Goal: Complete application form: Complete application form

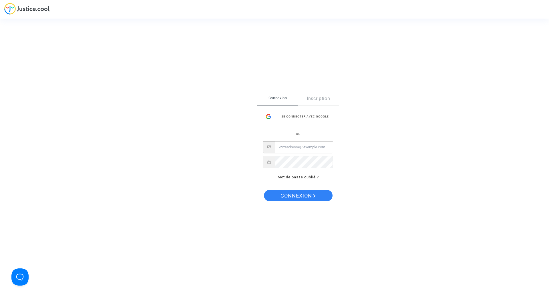
click at [293, 151] on input "Email" at bounding box center [304, 147] width 58 height 11
type input "[EMAIL_ADDRESS][DOMAIN_NAME]"
click at [264, 190] on button "Connexion" at bounding box center [298, 195] width 69 height 11
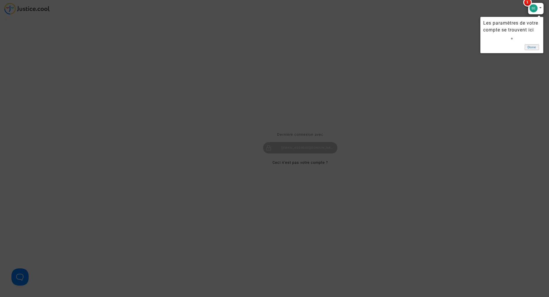
click at [531, 46] on link "Done" at bounding box center [532, 47] width 14 height 6
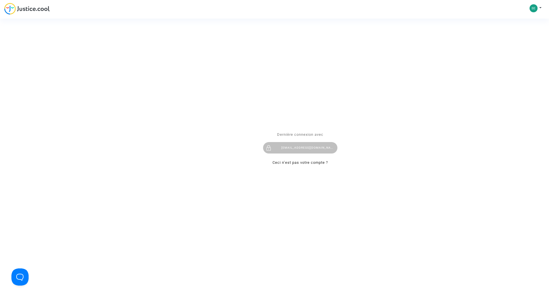
click at [541, 8] on div "Se connecter Dernière connexion avec [EMAIL_ADDRESS][DOMAIN_NAME] Ceci n’est pa…" at bounding box center [274, 148] width 549 height 297
click at [534, 7] on div "Se connecter Dernière connexion avec [EMAIL_ADDRESS][DOMAIN_NAME] Ceci n’est pa…" at bounding box center [274, 148] width 549 height 297
click at [313, 149] on div "benaicha.mtaha@gmail.com" at bounding box center [300, 147] width 74 height 11
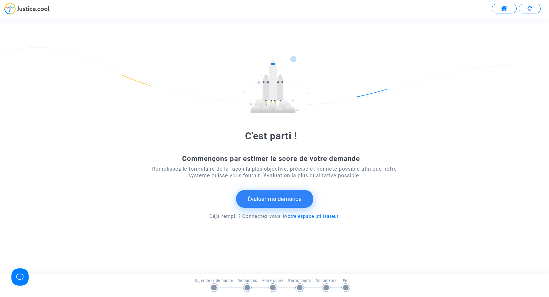
click at [290, 199] on button "Évaluer ma demande" at bounding box center [274, 199] width 77 height 18
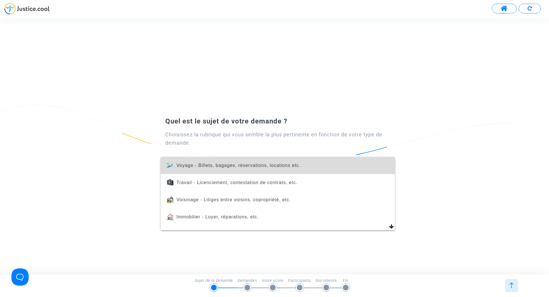
click at [279, 168] on span "Voyage - Billets, bagages, réservations, locations etc." at bounding box center [239, 165] width 124 height 5
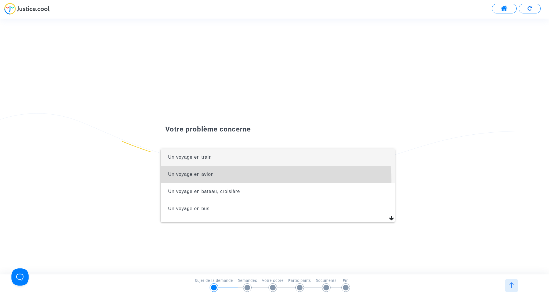
click at [253, 181] on span "Un voyage en avion" at bounding box center [277, 174] width 225 height 17
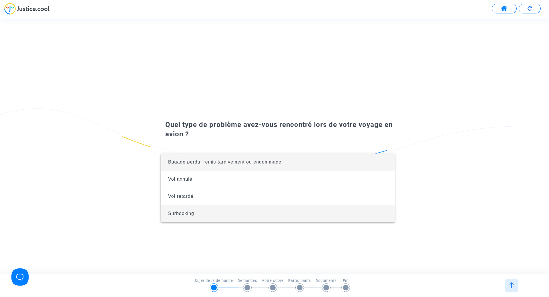
click at [193, 218] on span "Surbooking" at bounding box center [277, 213] width 225 height 17
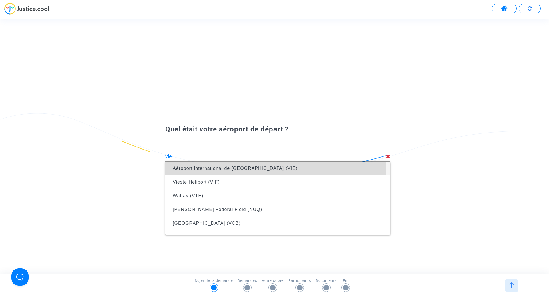
click at [220, 166] on span "Aéroport international de [GEOGRAPHIC_DATA] (VIE)" at bounding box center [278, 169] width 216 height 16
type input "Aéroport international de [GEOGRAPHIC_DATA] (VIE)"
click at [234, 169] on span "Aéroport de [GEOGRAPHIC_DATA] (RIX)" at bounding box center [278, 169] width 216 height 16
type input "Aéroport de [GEOGRAPHIC_DATA] (RIX)"
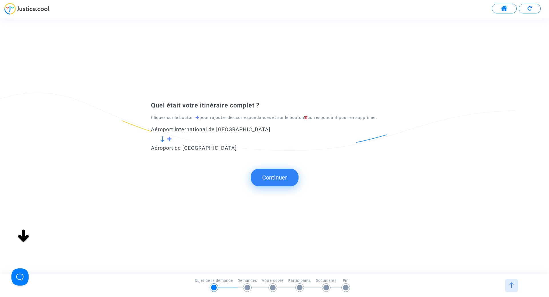
click at [278, 180] on button "Continuer" at bounding box center [275, 178] width 48 height 18
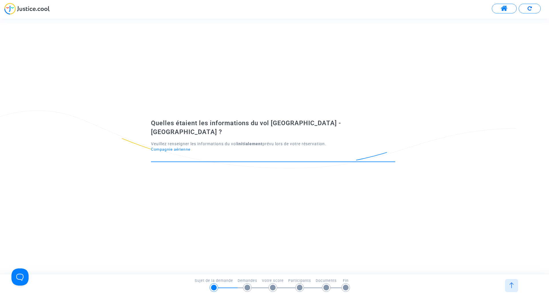
click at [176, 154] on input "Compagnie aérienne" at bounding box center [273, 157] width 244 height 6
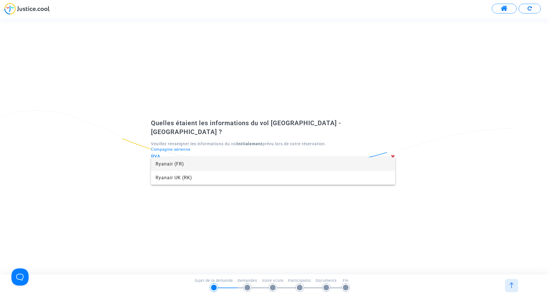
click at [177, 161] on span "Ryanair (FR)" at bounding box center [273, 164] width 235 height 14
type input "Ryanair"
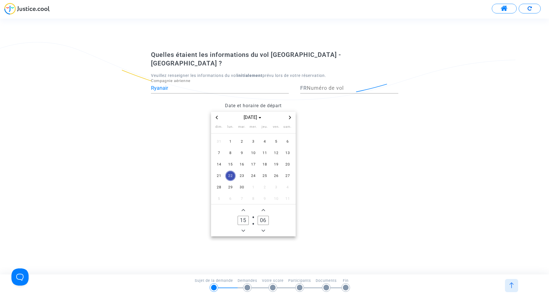
click at [217, 116] on icon "Previous month" at bounding box center [217, 117] width 2 height 3
click at [216, 184] on span "24" at bounding box center [219, 187] width 10 height 10
click at [243, 229] on icon "Minus a hour" at bounding box center [243, 230] width 3 height 3
click at [244, 209] on icon "Add a hour" at bounding box center [243, 210] width 3 height 3
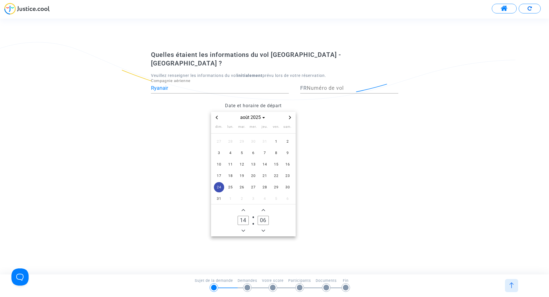
click at [244, 209] on icon "Add a hour" at bounding box center [243, 210] width 3 height 3
type input "17"
click at [262, 209] on icon "Add a minute" at bounding box center [263, 210] width 3 height 3
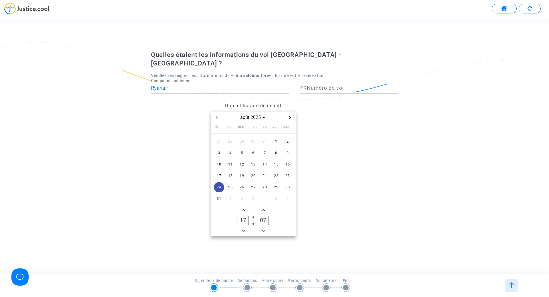
click at [262, 209] on icon "Add a minute" at bounding box center [263, 210] width 3 height 3
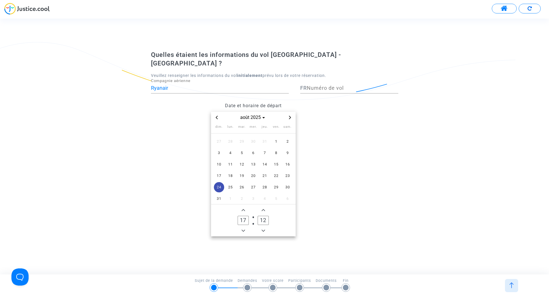
click at [262, 209] on icon "Add a minute" at bounding box center [263, 210] width 3 height 3
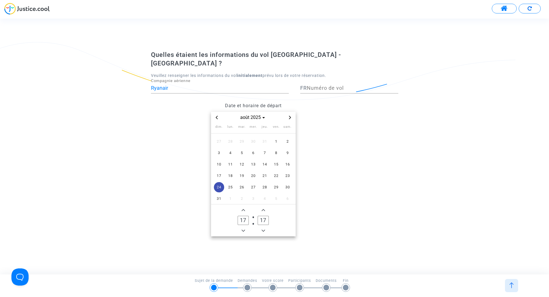
click at [262, 209] on icon "Add a minute" at bounding box center [263, 210] width 3 height 3
type input "20"
click at [326, 185] on datetime "[DATE] dim. lun. mar. mer. jeu. ven. sam. 27 28 29 30 31 1 2 3 4 5 6 7 8 9 10 1…" at bounding box center [253, 174] width 205 height 125
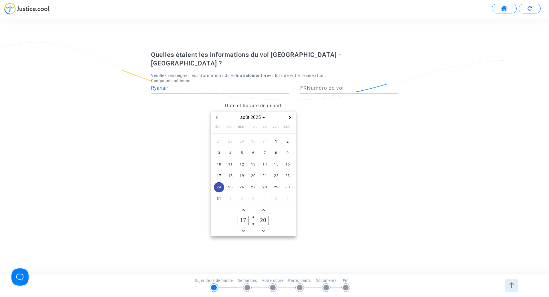
click at [218, 183] on span "24" at bounding box center [219, 187] width 10 height 10
click at [262, 116] on span "Choose month and year" at bounding box center [264, 118] width 5 height 5
click at [234, 163] on span "2025" at bounding box center [231, 167] width 20 height 9
click at [253, 150] on span "août" at bounding box center [253, 155] width 24 height 10
click at [218, 182] on span "24" at bounding box center [219, 187] width 10 height 10
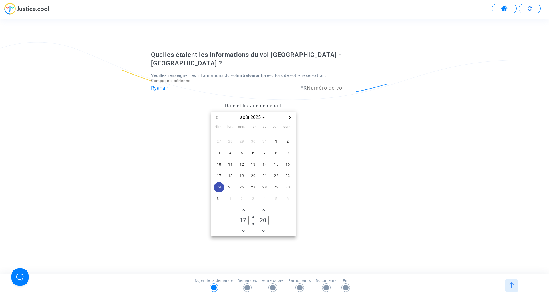
click at [264, 216] on input "20" at bounding box center [263, 220] width 11 height 9
click at [331, 191] on datetime "[DATE] dim. lun. mar. mer. jeu. ven. sam. 27 28 29 30 31 1 2 3 4 5 6 7 8 9 10 1…" at bounding box center [253, 174] width 205 height 125
click at [323, 86] on input "Numéro de vol" at bounding box center [353, 88] width 92 height 6
click at [218, 184] on span "24" at bounding box center [219, 187] width 10 height 10
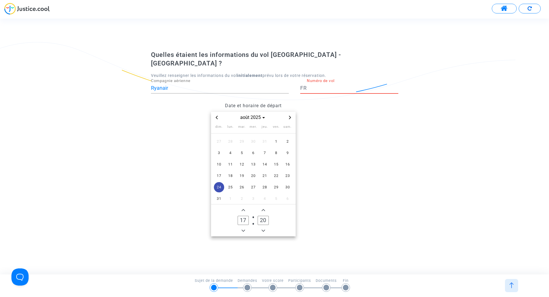
click at [324, 85] on input "Numéro de vol" at bounding box center [353, 88] width 92 height 6
